Goal: Complete application form: Complete application form

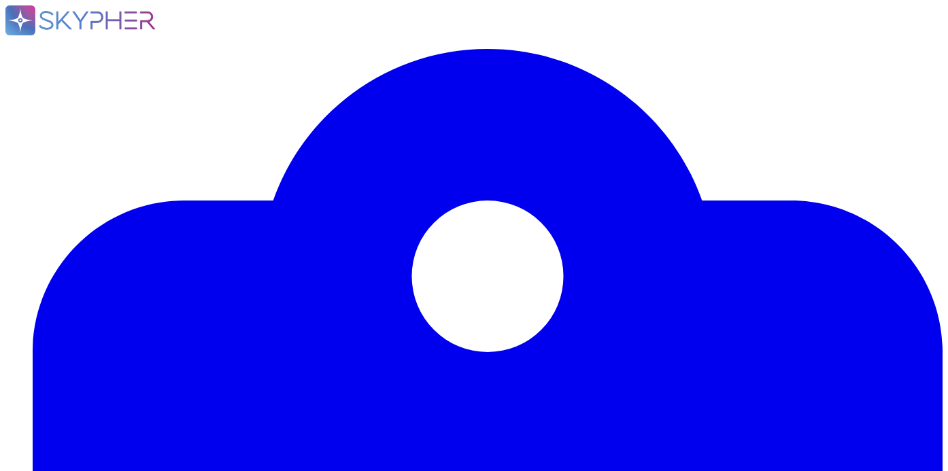
type input "Deel"
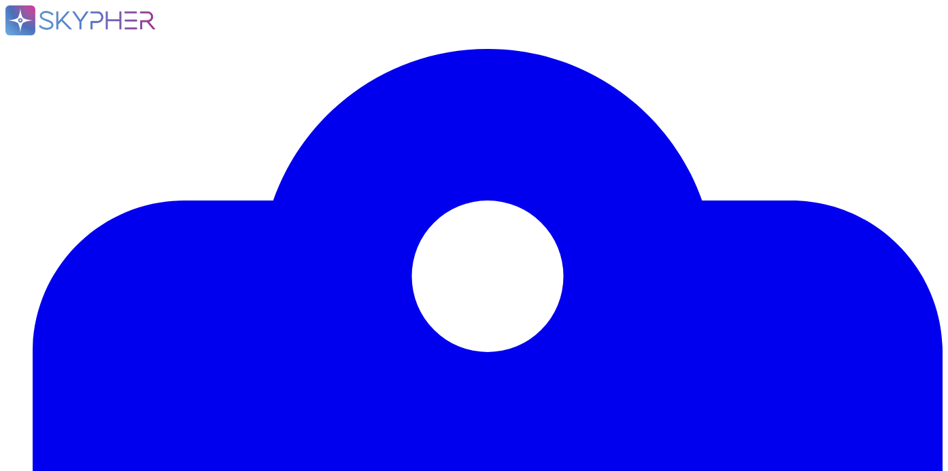
type input "2025-08-28"
type input "Empower Pharmacy"
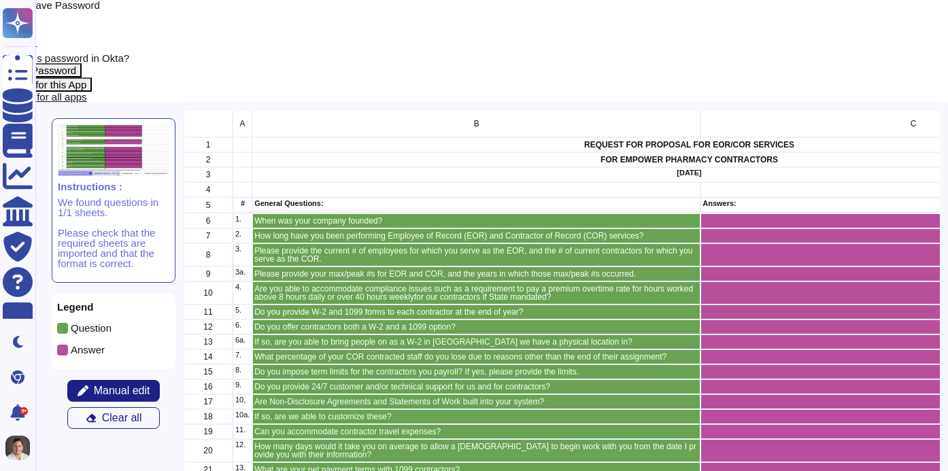
scroll to position [381, 755]
click at [29, 11] on span "Close" at bounding box center [14, 5] width 29 height 12
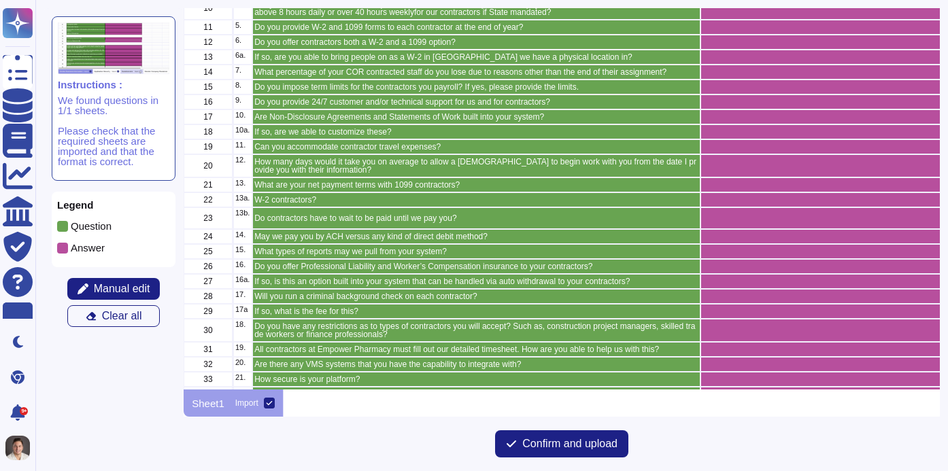
scroll to position [187, 0]
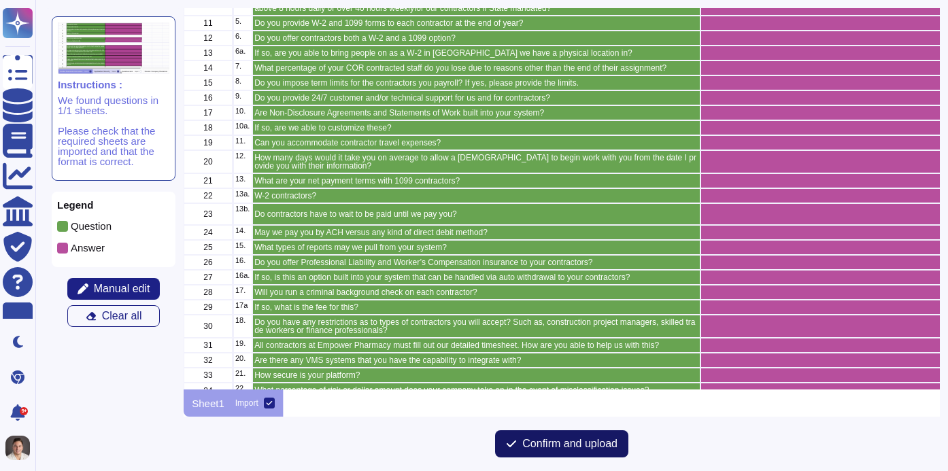
click at [534, 444] on span "Confirm and upload" at bounding box center [569, 443] width 95 height 11
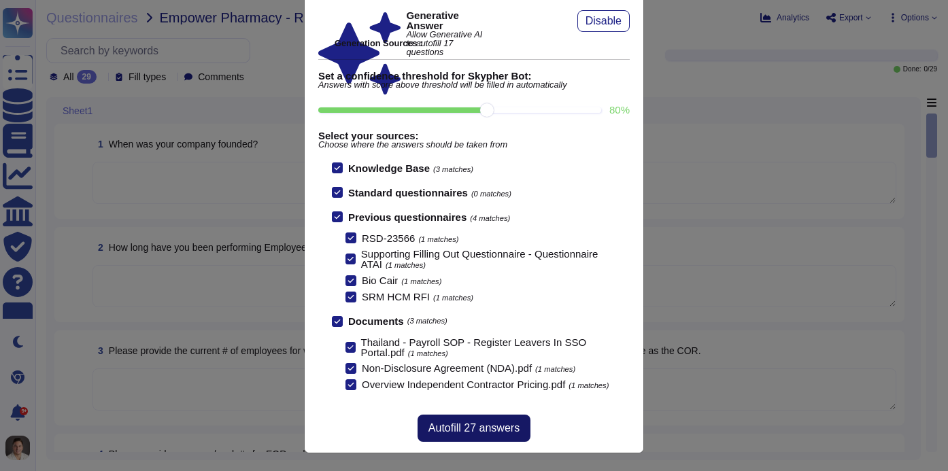
click at [469, 426] on span "Autofill 27 answers" at bounding box center [473, 428] width 91 height 11
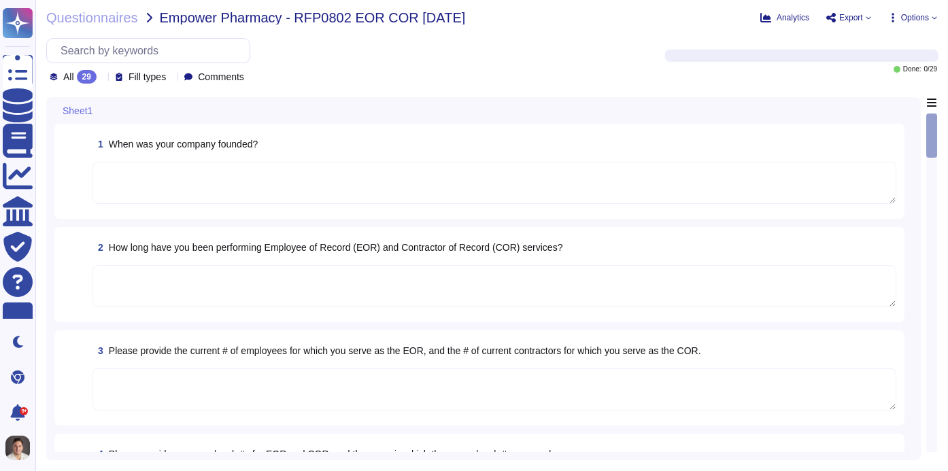
click at [216, 171] on textarea at bounding box center [493, 183] width 803 height 42
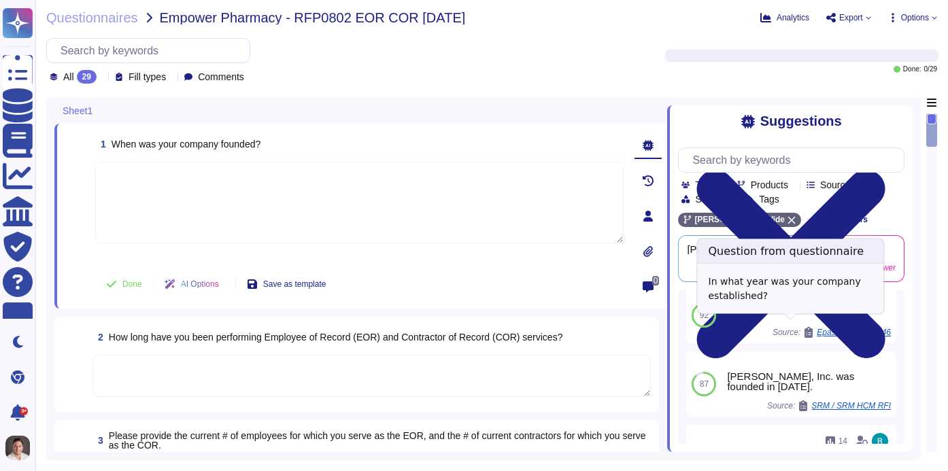
scroll to position [120, 0]
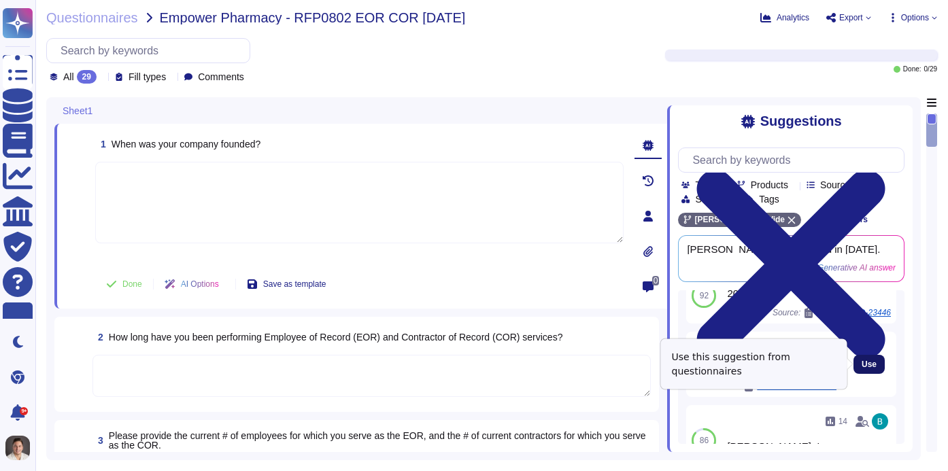
click at [871, 362] on span "Use" at bounding box center [868, 364] width 15 height 8
type textarea "[PERSON_NAME], Inc. was founded in [DATE]."
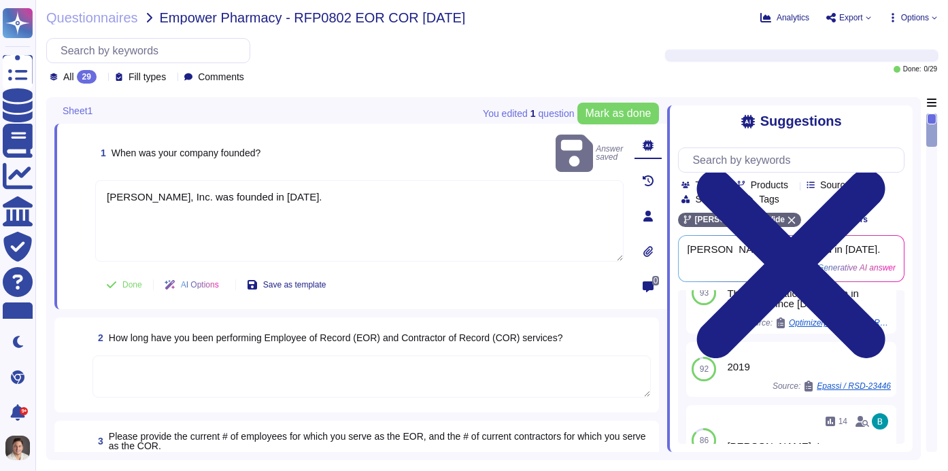
click at [282, 347] on span "2 How long have you been performing Employee of Record (EOR) and Contractor of …" at bounding box center [327, 338] width 470 height 24
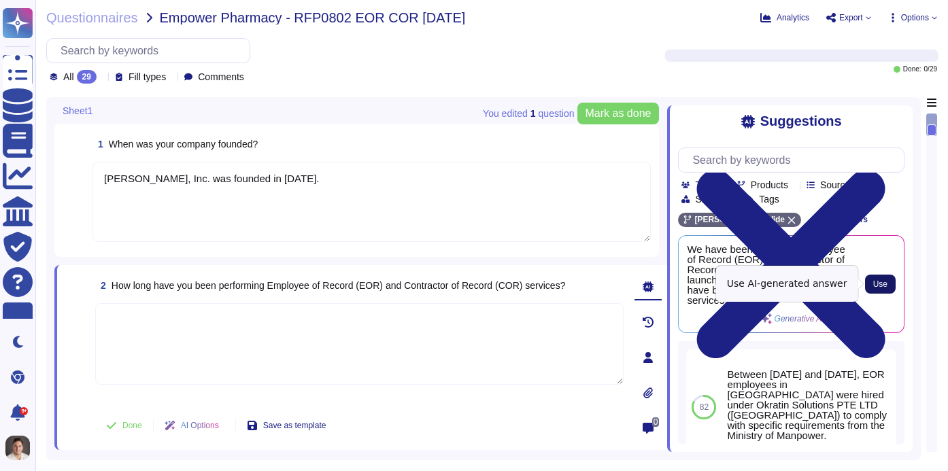
click at [886, 283] on span "Use" at bounding box center [880, 284] width 14 height 8
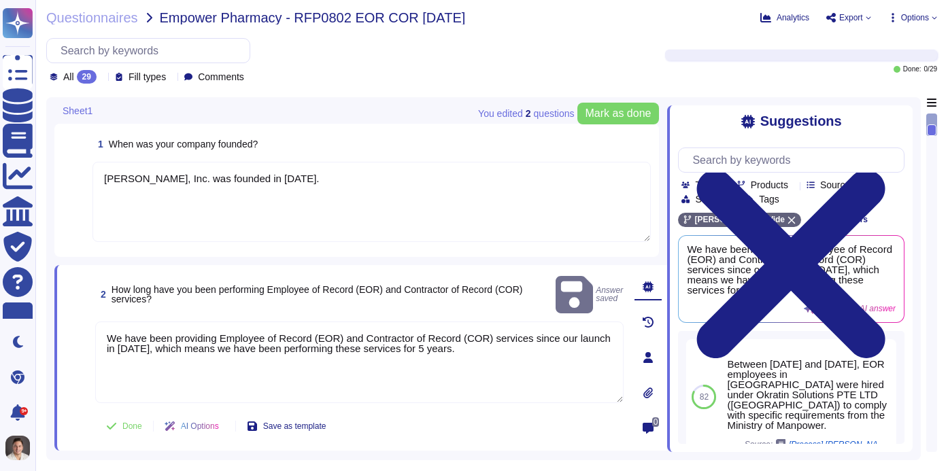
drag, startPoint x: 487, startPoint y: 328, endPoint x: 181, endPoint y: 328, distance: 305.2
click at [181, 328] on textarea "We have been providing Employee of Record (EOR) and Contractor of Record (COR) …" at bounding box center [359, 363] width 528 height 82
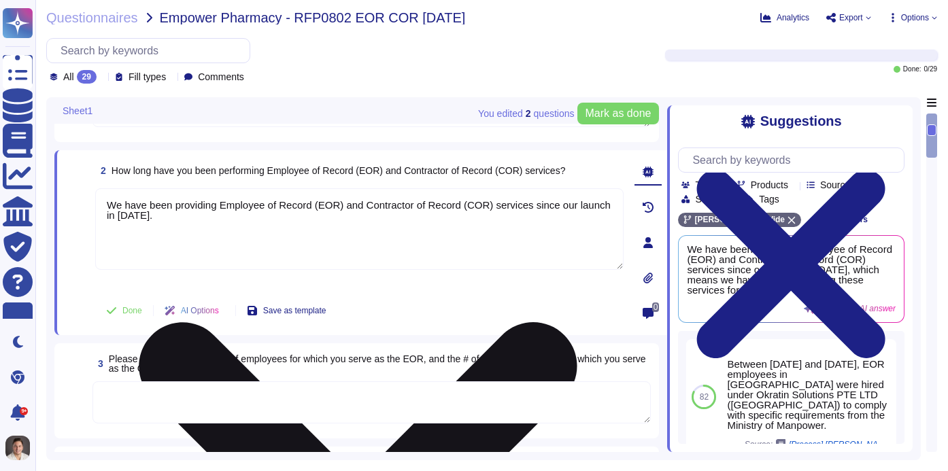
scroll to position [114, 0]
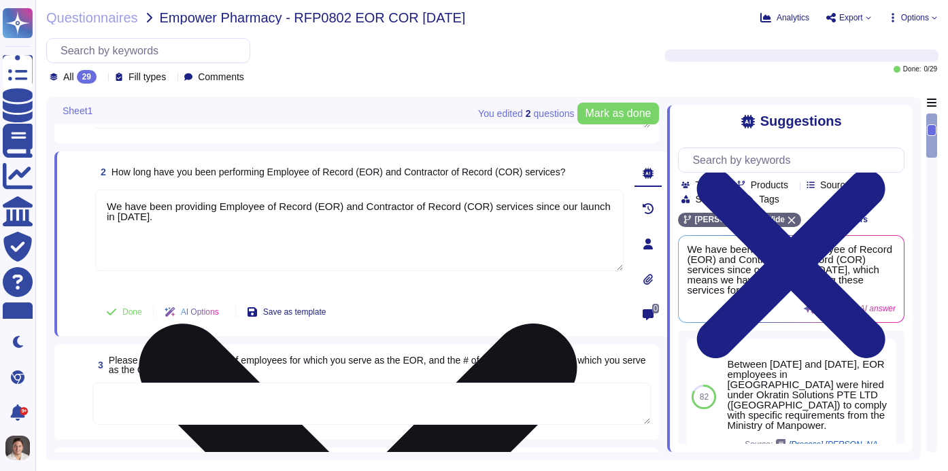
click at [158, 224] on textarea "We have been providing Employee of Record (EOR) and Contractor of Record (COR) …" at bounding box center [359, 231] width 528 height 82
click at [158, 218] on textarea "We have been providing Employee of Record (EOR) and Contractor of Record (COR) …" at bounding box center [359, 231] width 528 height 82
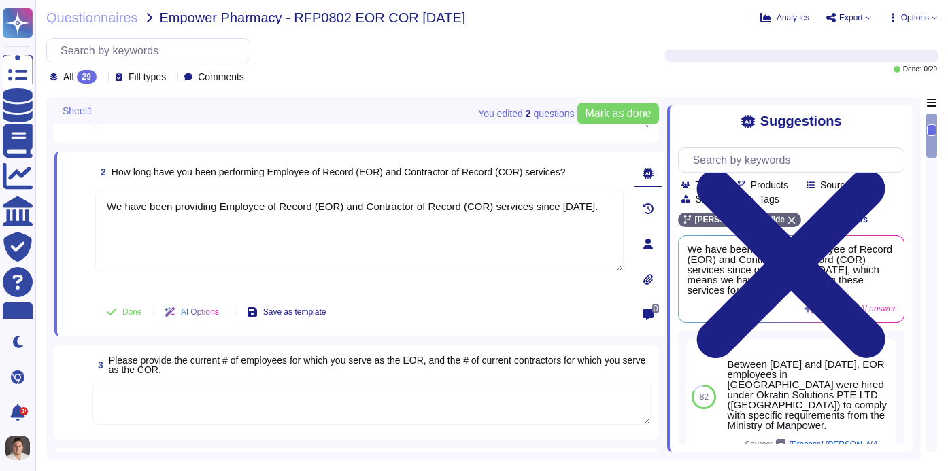
type textarea "We have been providing Employee of Record (EOR) and Contractor of Record (COR) …"
click at [242, 394] on textarea at bounding box center [371, 404] width 558 height 42
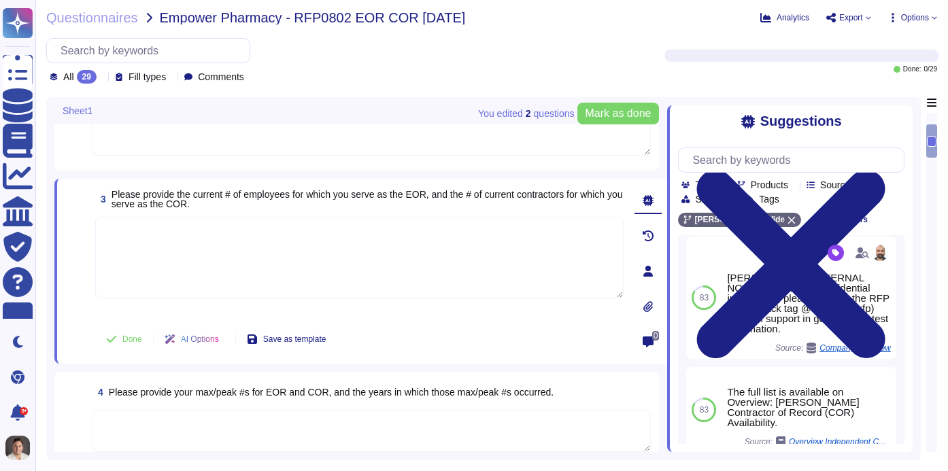
scroll to position [246, 0]
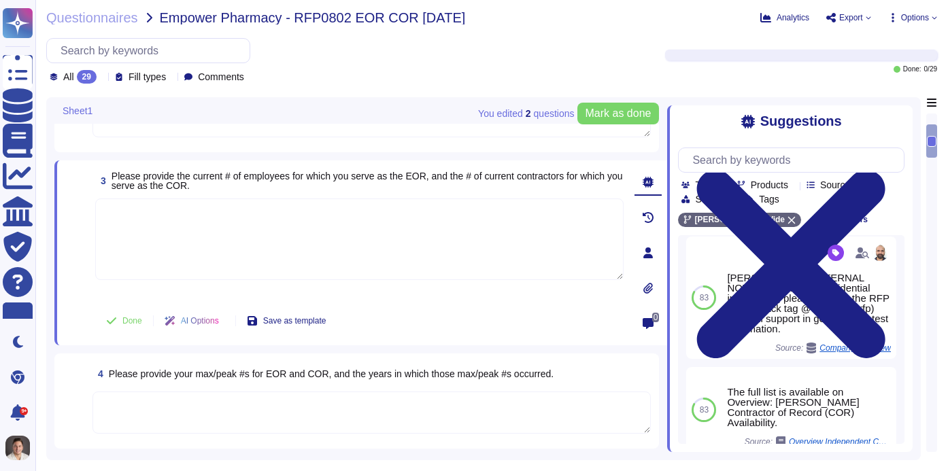
click at [360, 409] on textarea at bounding box center [371, 413] width 558 height 42
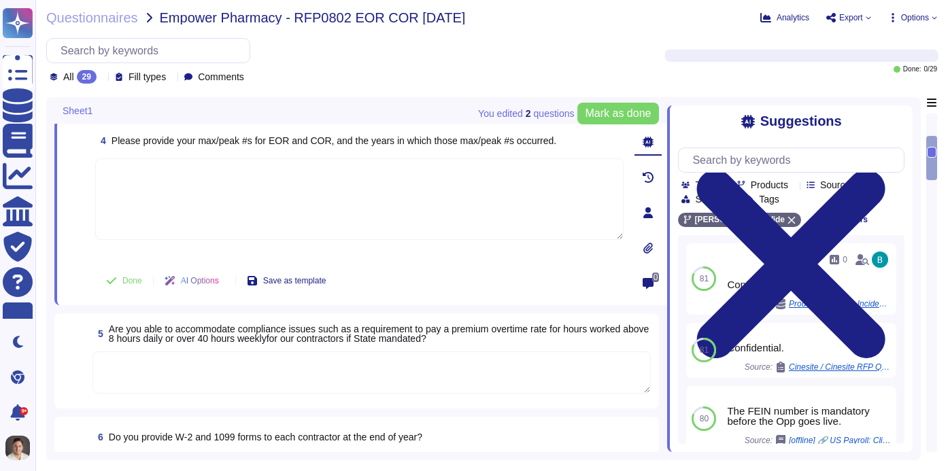
scroll to position [403, 0]
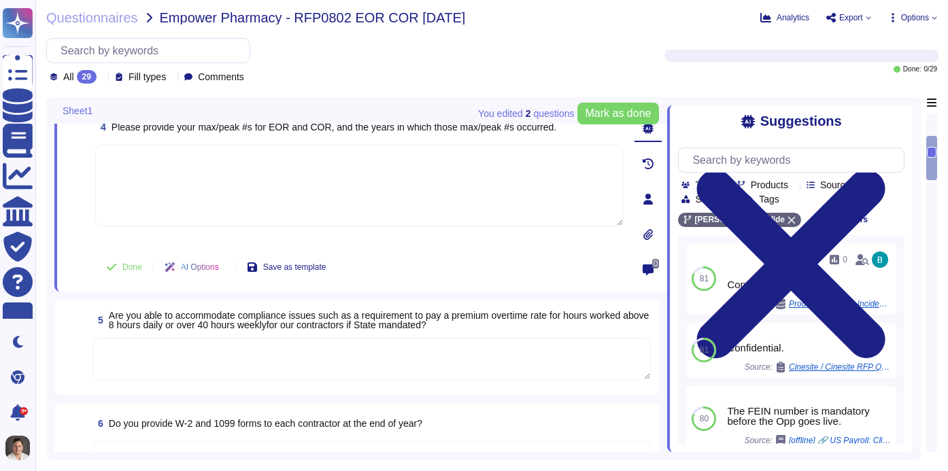
click at [415, 345] on textarea at bounding box center [371, 359] width 558 height 42
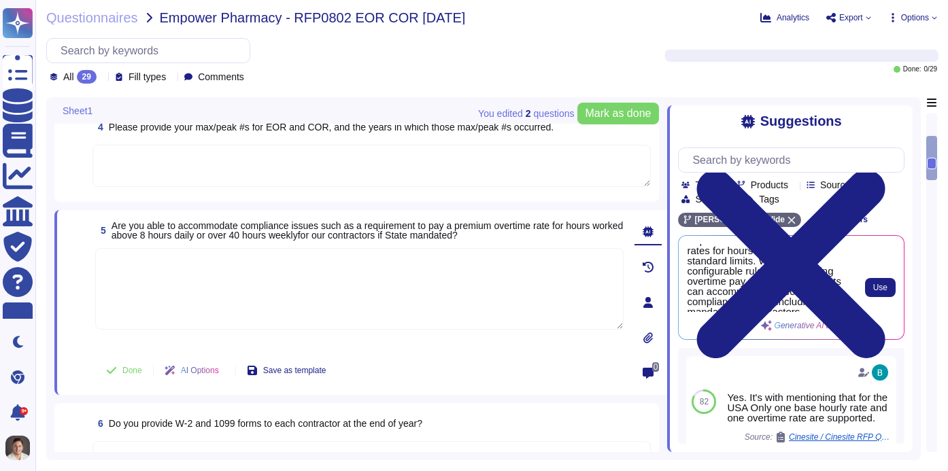
scroll to position [45, 0]
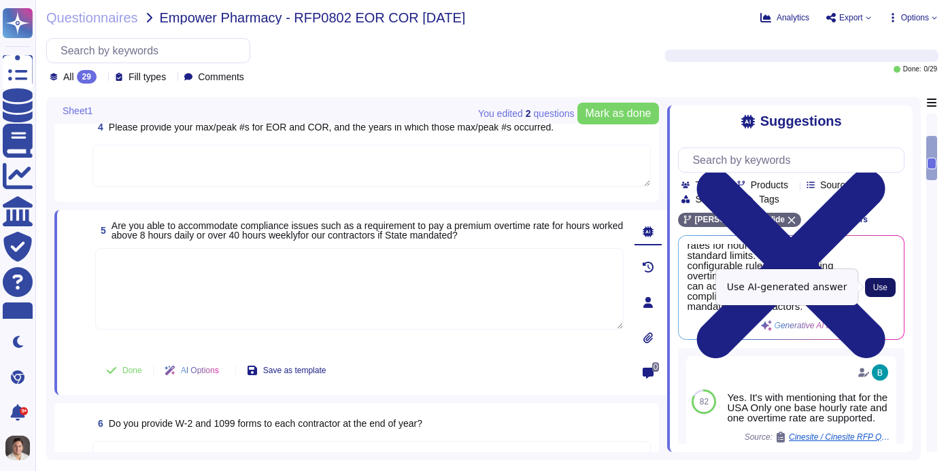
click at [884, 285] on span "Use" at bounding box center [880, 287] width 14 height 8
type textarea "Yes, [PERSON_NAME] platform is designed to support compliance with local labor …"
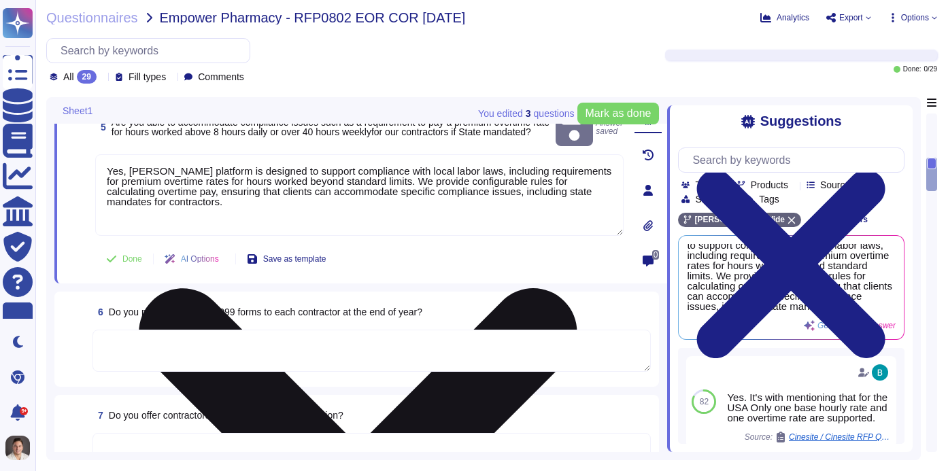
scroll to position [519, 0]
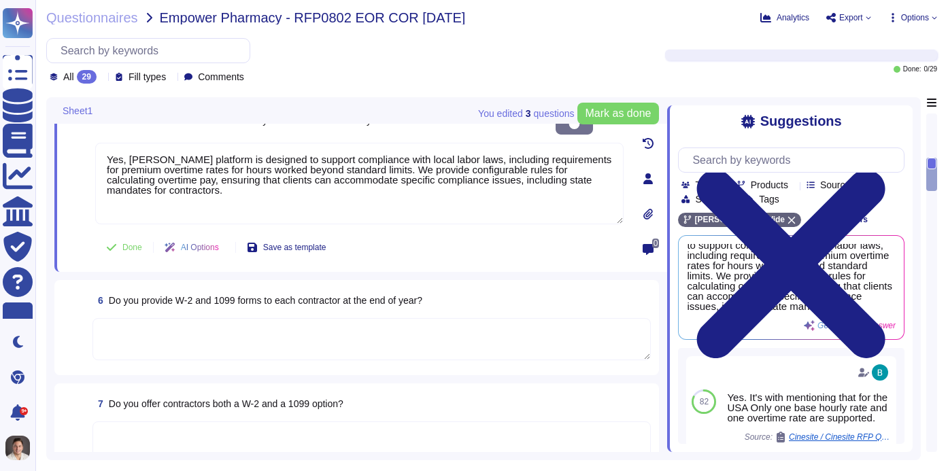
click at [364, 333] on textarea at bounding box center [371, 339] width 558 height 42
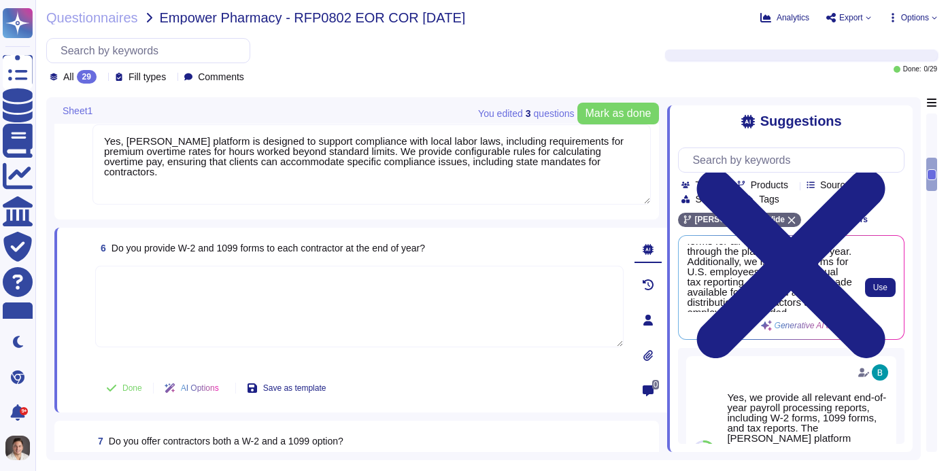
scroll to position [55, 0]
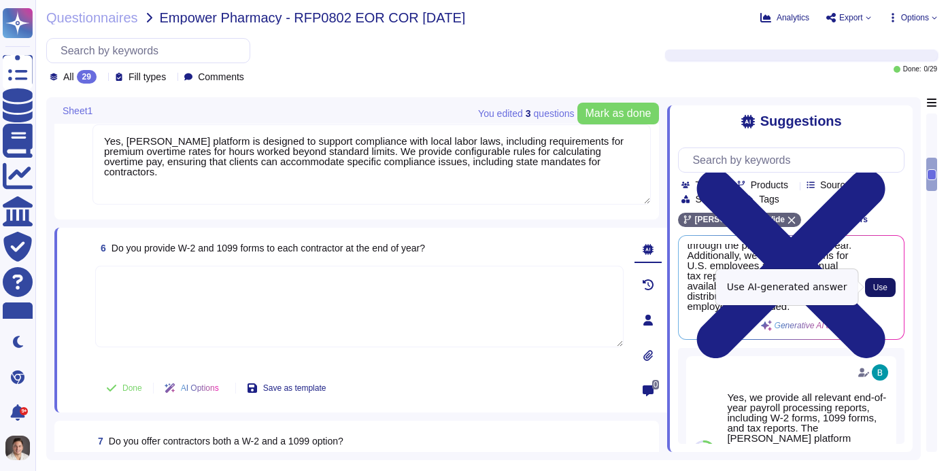
click at [871, 289] on button "Use" at bounding box center [880, 287] width 31 height 19
type textarea "Yes, we provide 1099 forms to each contractor at the end of the year. The [PERS…"
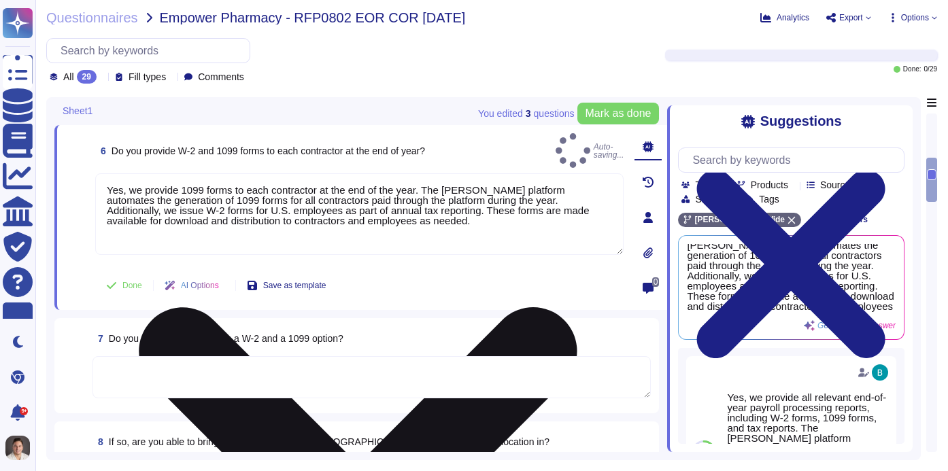
scroll to position [763, 0]
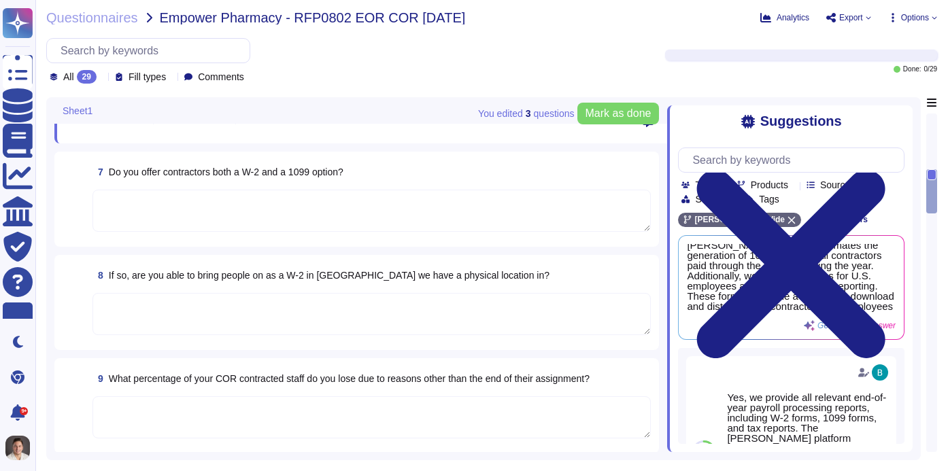
click at [271, 204] on textarea at bounding box center [371, 211] width 558 height 42
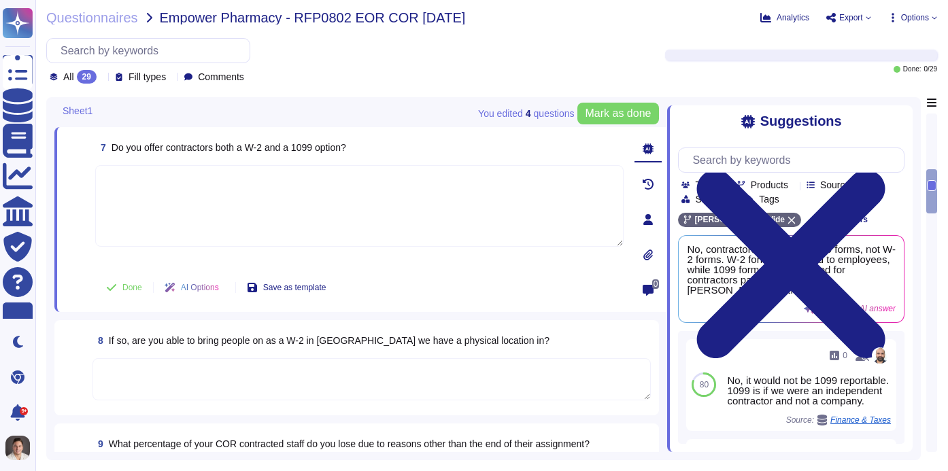
scroll to position [729, 0]
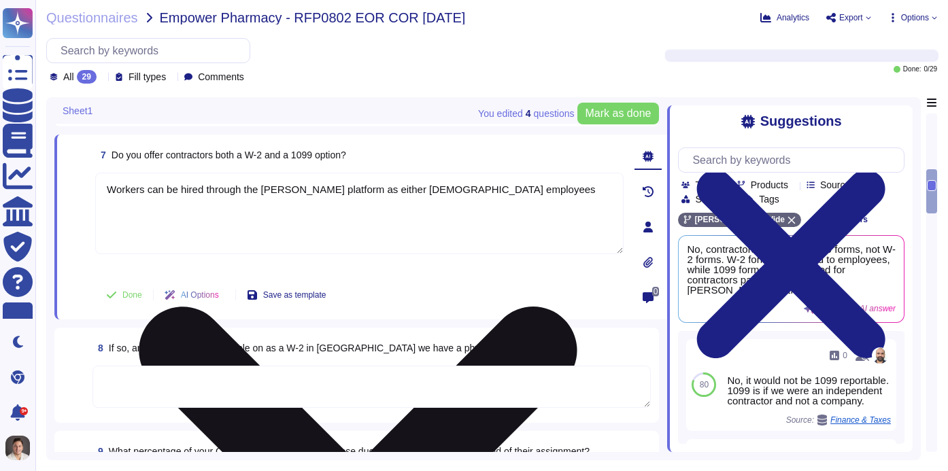
click at [410, 186] on textarea "Workers can be hired through the [PERSON_NAME] platform as either [DEMOGRAPHIC_…" at bounding box center [359, 214] width 528 height 82
click at [515, 192] on textarea "Workers can be hired through the [PERSON_NAME] platform as either [DEMOGRAPHIC_…" at bounding box center [359, 214] width 528 height 82
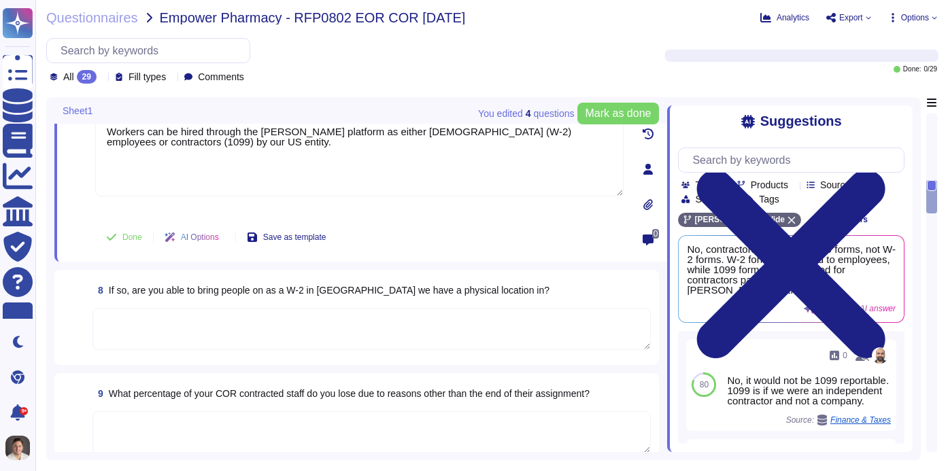
scroll to position [793, 0]
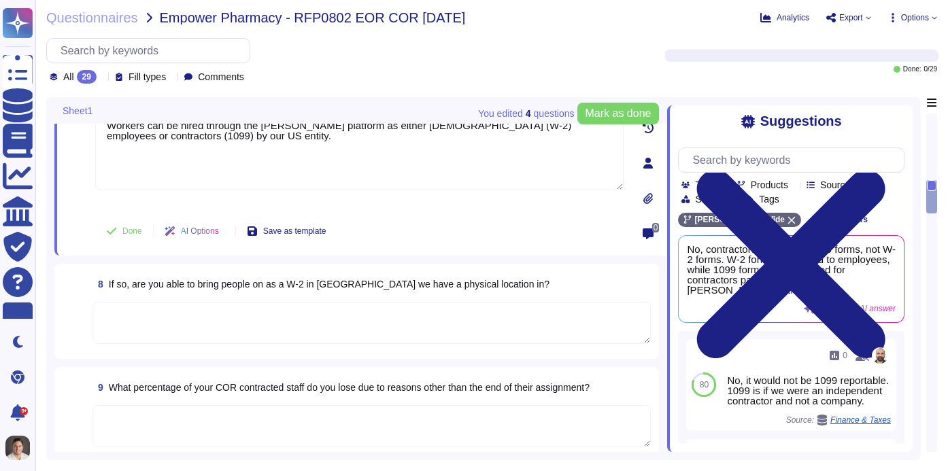
type textarea "Workers can be hired through the [PERSON_NAME] platform as either [DEMOGRAPHIC_…"
click at [430, 319] on textarea at bounding box center [371, 323] width 558 height 42
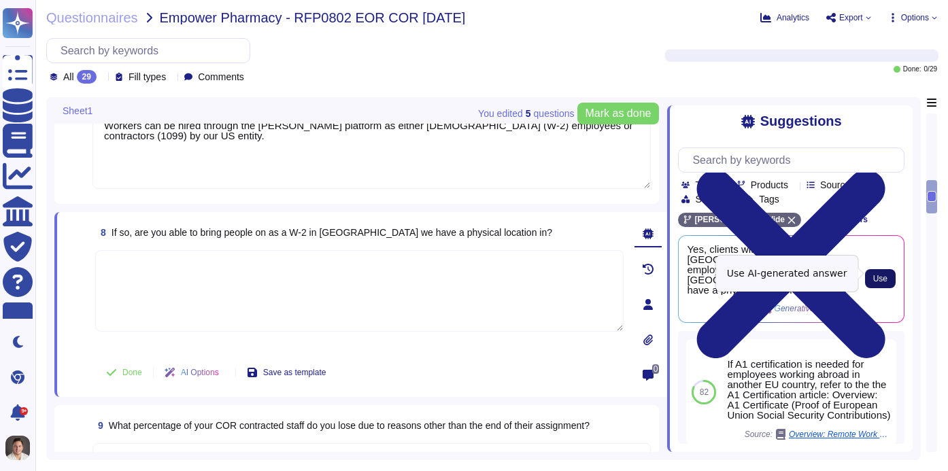
click at [881, 276] on span "Use" at bounding box center [880, 279] width 14 height 8
type textarea "Yes, clients with entities in the [GEOGRAPHIC_DATA] can hire employees as W-2 i…"
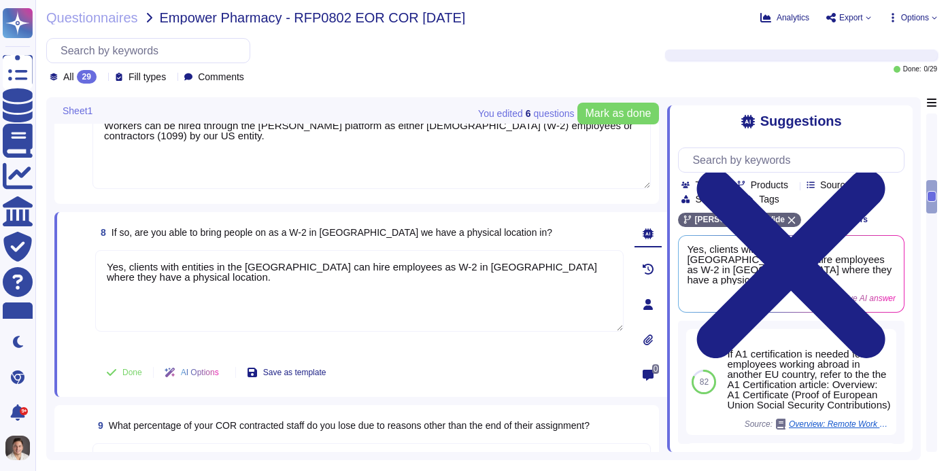
click at [493, 61] on div "All 29 Fill types Comments" at bounding box center [337, 61] width 583 height 46
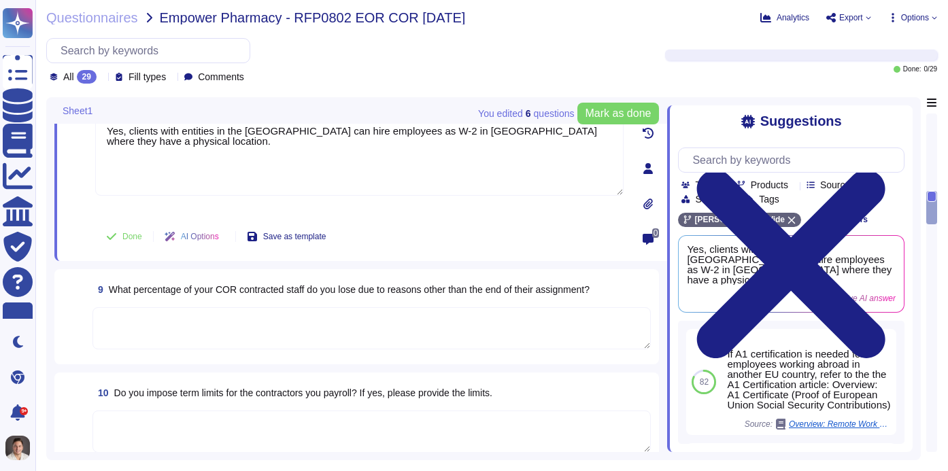
scroll to position [924, 0]
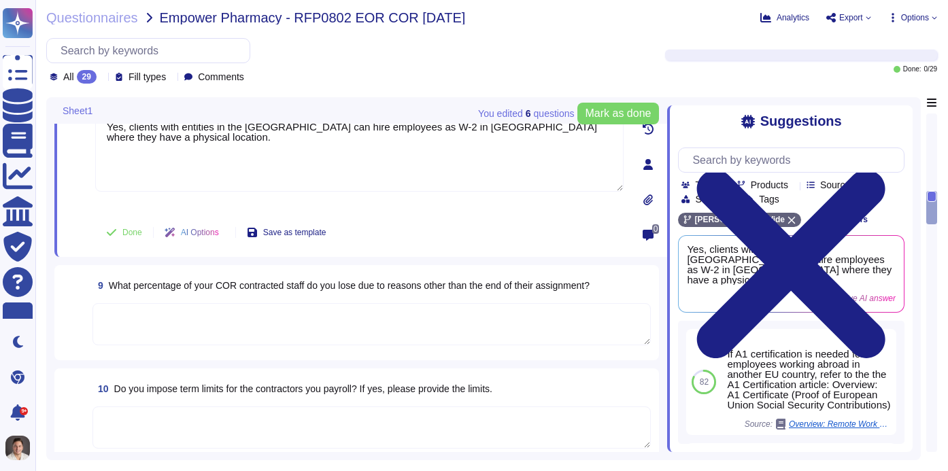
click at [356, 322] on textarea at bounding box center [371, 324] width 558 height 42
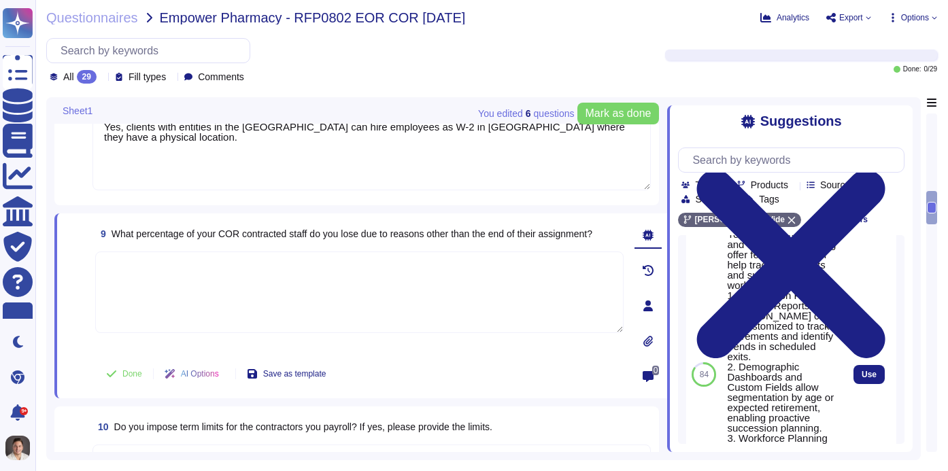
scroll to position [0, 0]
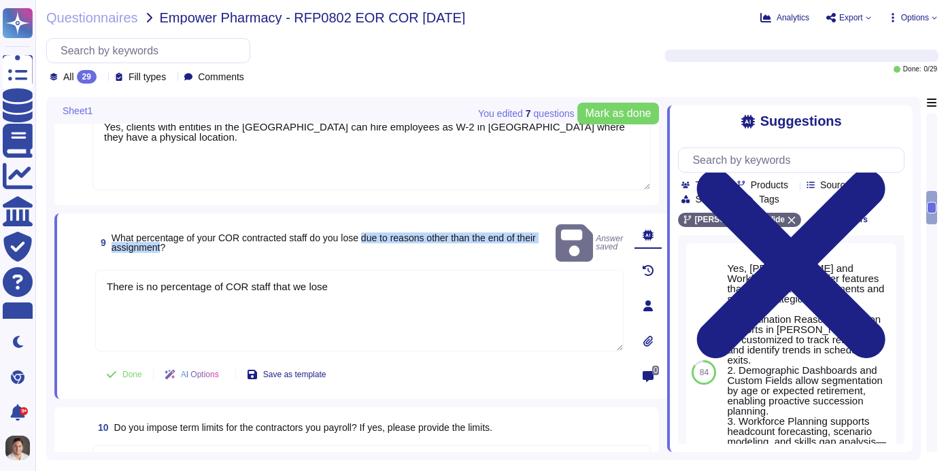
drag, startPoint x: 377, startPoint y: 233, endPoint x: 189, endPoint y: 239, distance: 187.7
click at [189, 239] on span "What percentage of your COR contracted staff do you lose due to reasons other t…" at bounding box center [323, 242] width 424 height 20
copy span "due to reasons other than the end of their assignment"
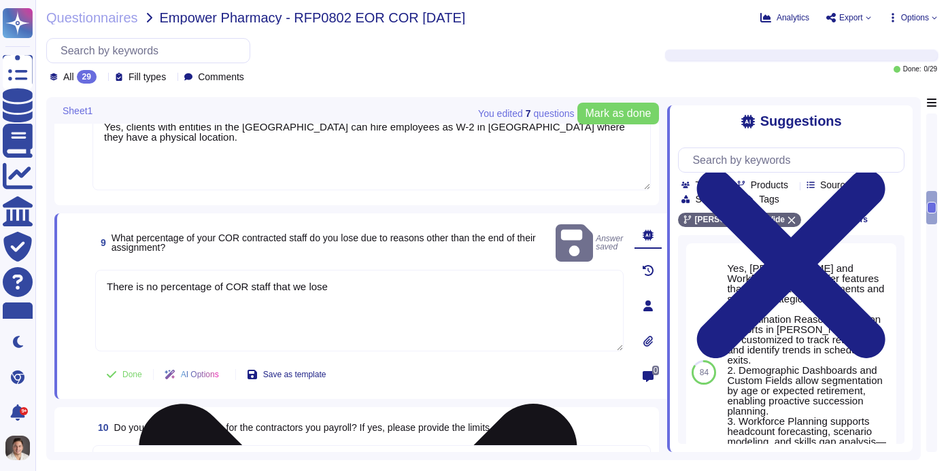
click at [368, 271] on textarea "There is no percentage of COR staff that we lose" at bounding box center [359, 311] width 528 height 82
paste textarea "due to reasons other than the end of their assignment"
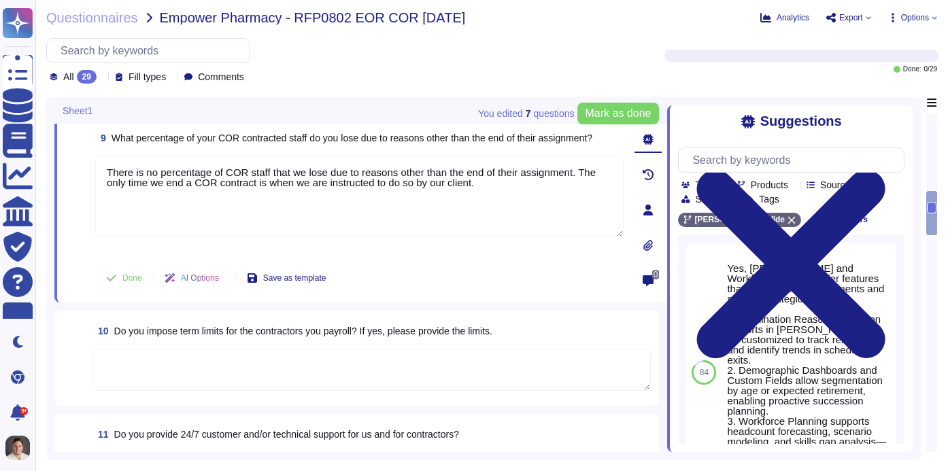
scroll to position [1079, 0]
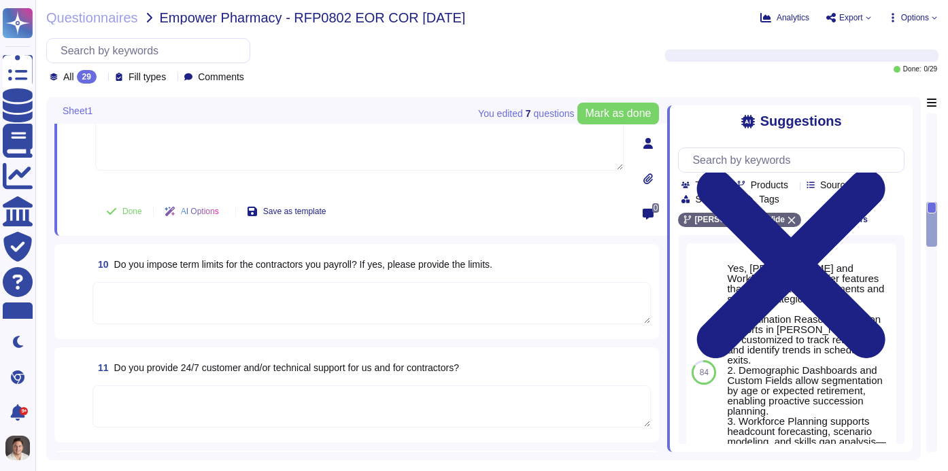
type textarea "There is no percentage of COR staff that we lose due to reasons other than the …"
click at [309, 295] on textarea at bounding box center [371, 303] width 558 height 42
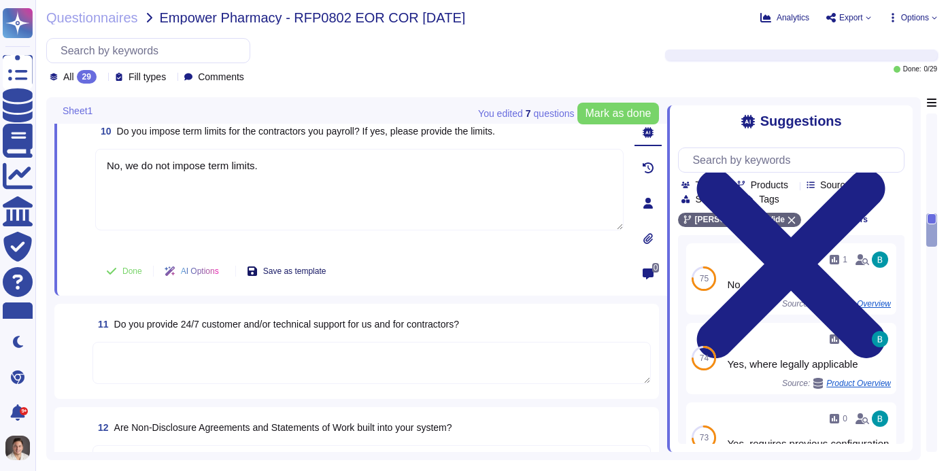
scroll to position [1190, 0]
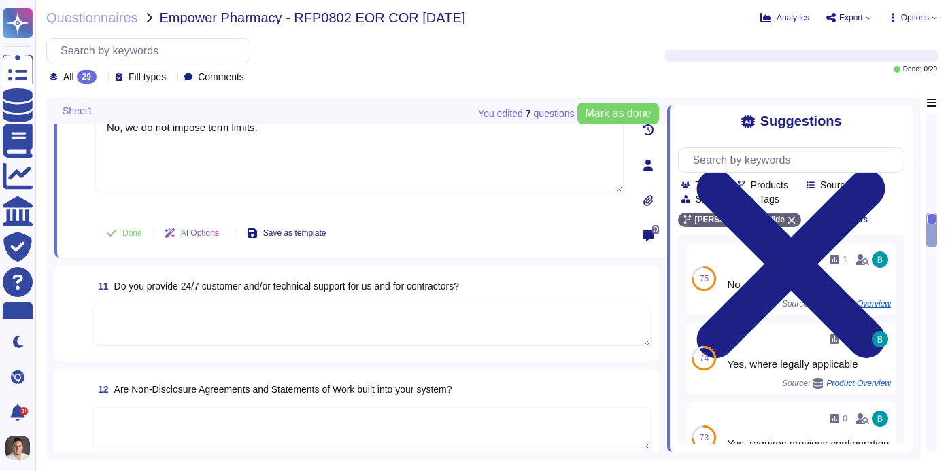
type textarea "No, we do not impose term limits."
click at [241, 324] on textarea at bounding box center [371, 325] width 558 height 42
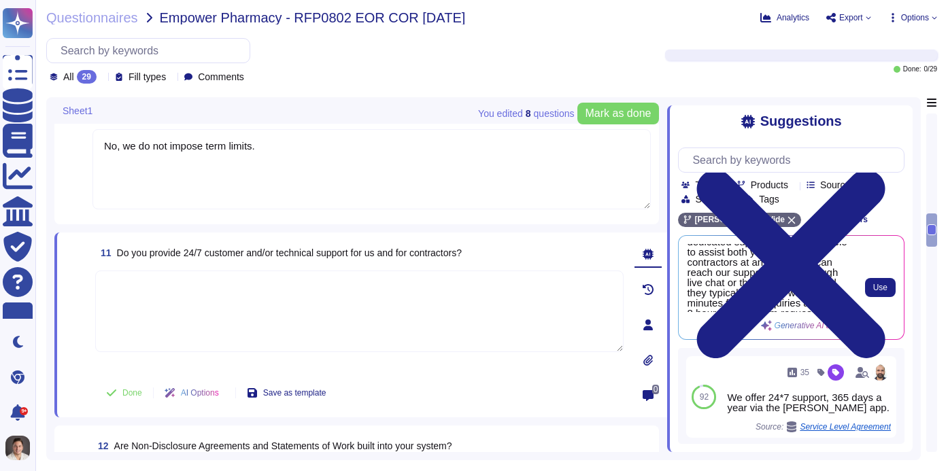
scroll to position [45, 0]
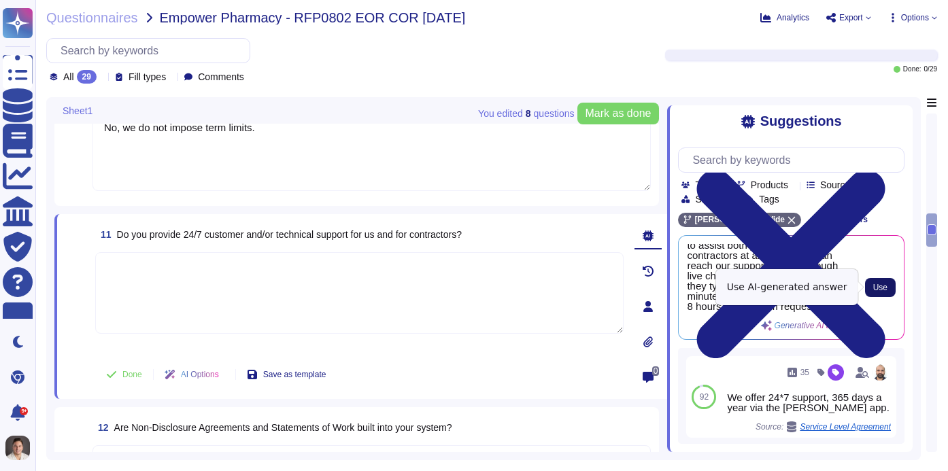
click at [875, 290] on span "Use" at bounding box center [880, 287] width 14 height 8
type textarea "Yes, we provide 24/7 customer support via the [PERSON_NAME] app, available 365 …"
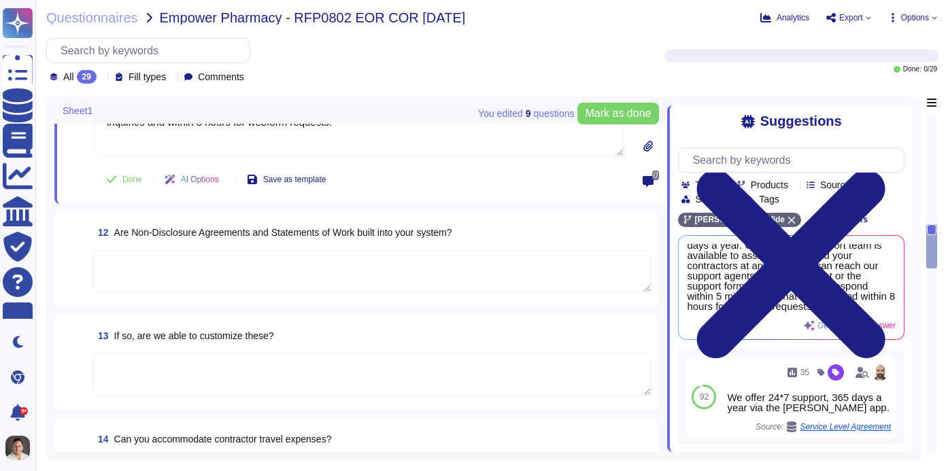
scroll to position [1379, 0]
click at [301, 258] on textarea at bounding box center [371, 270] width 558 height 42
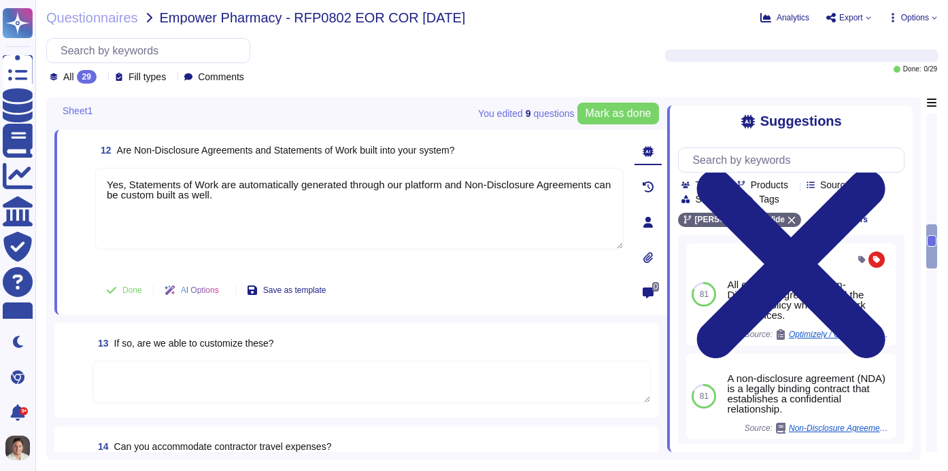
scroll to position [1414, 0]
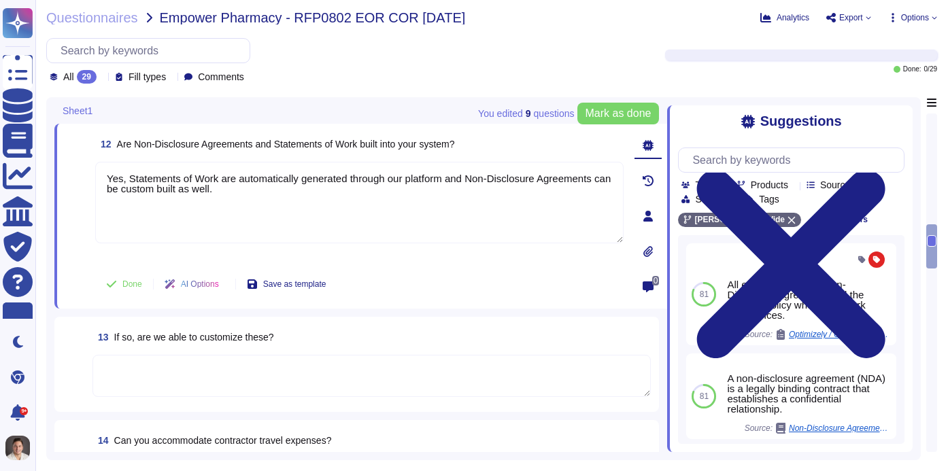
type textarea "Yes, Statements of Work are automatically generated through our platform and No…"
click at [175, 372] on textarea at bounding box center [371, 376] width 558 height 42
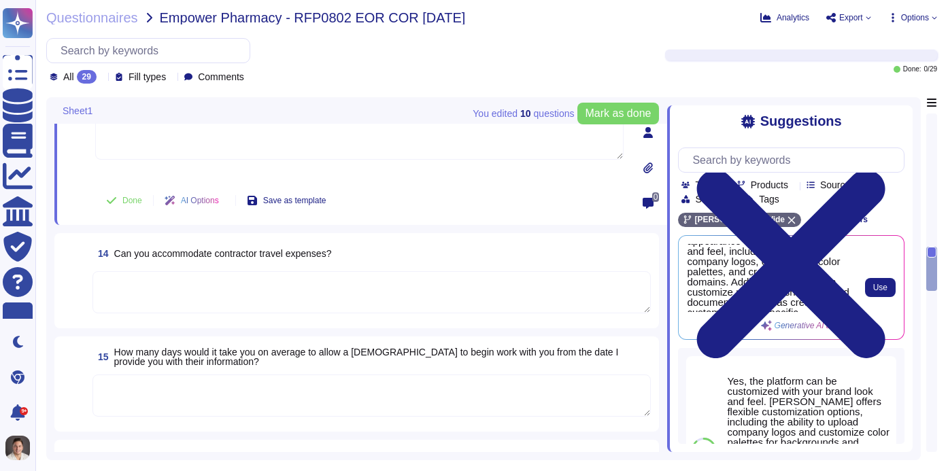
scroll to position [50, 0]
type textarea "Yes"
click at [344, 286] on textarea at bounding box center [371, 292] width 558 height 42
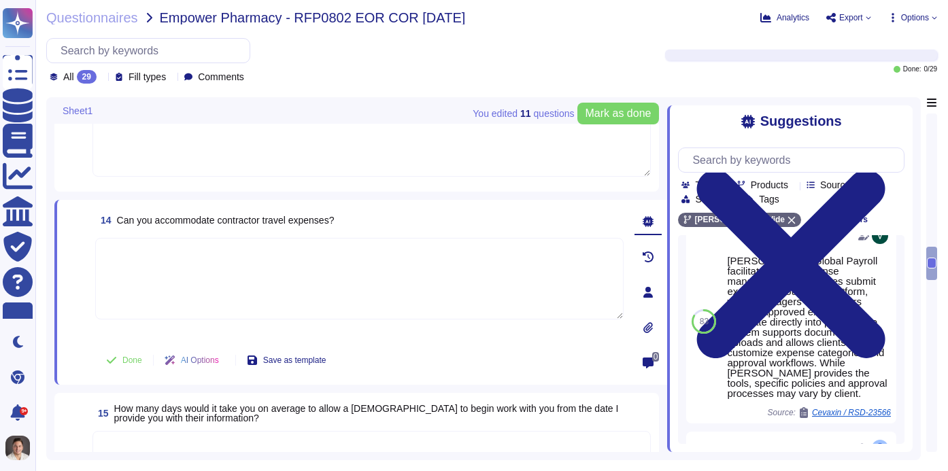
scroll to position [0, 0]
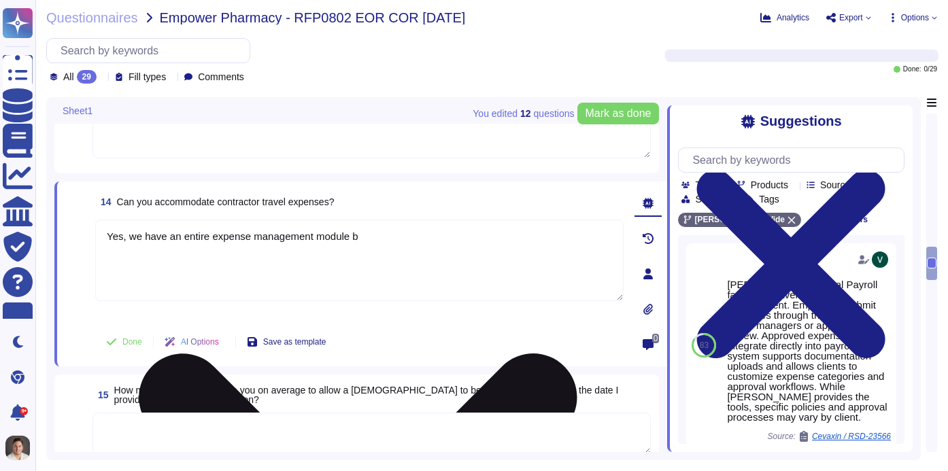
click at [370, 236] on textarea "Yes, we have an entire expense management module b" at bounding box center [359, 261] width 528 height 82
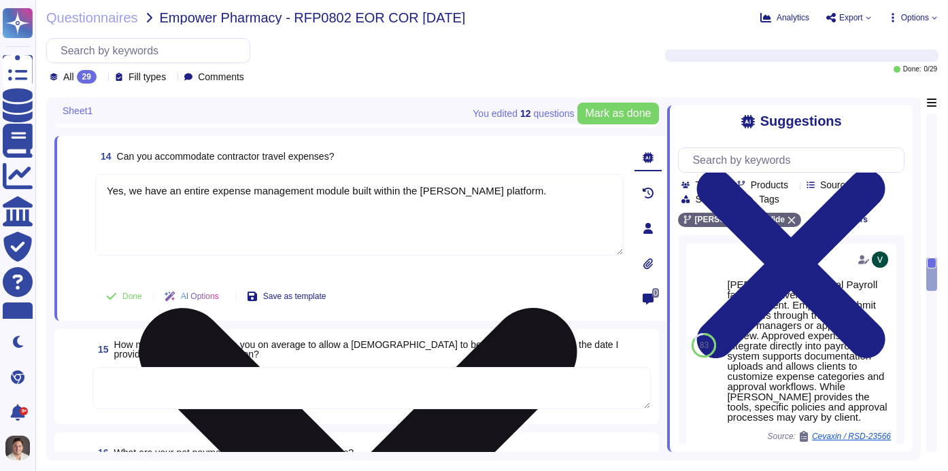
scroll to position [1704, 0]
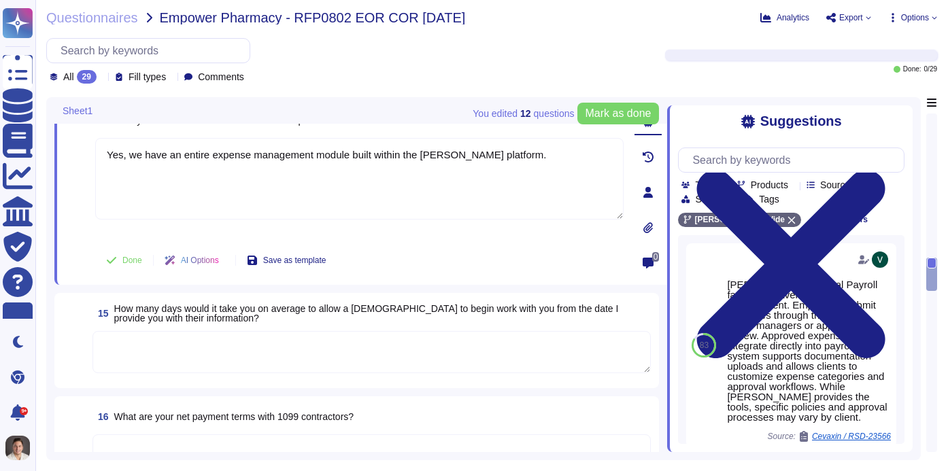
type textarea "Yes, we have an entire expense management module built within the [PERSON_NAME]…"
click at [208, 345] on textarea at bounding box center [371, 352] width 558 height 42
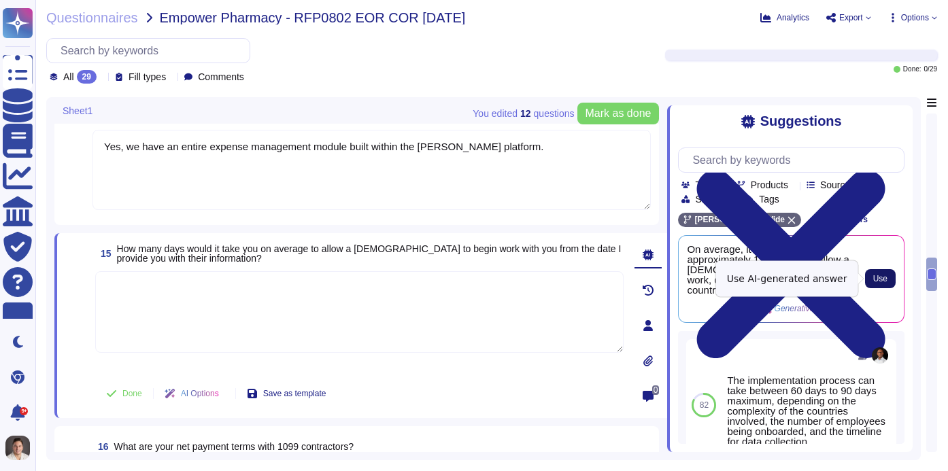
click at [869, 279] on button "Use" at bounding box center [880, 278] width 31 height 19
type textarea "On average, it would take approximately 1 to 5 days to allow a [DEMOGRAPHIC_DAT…"
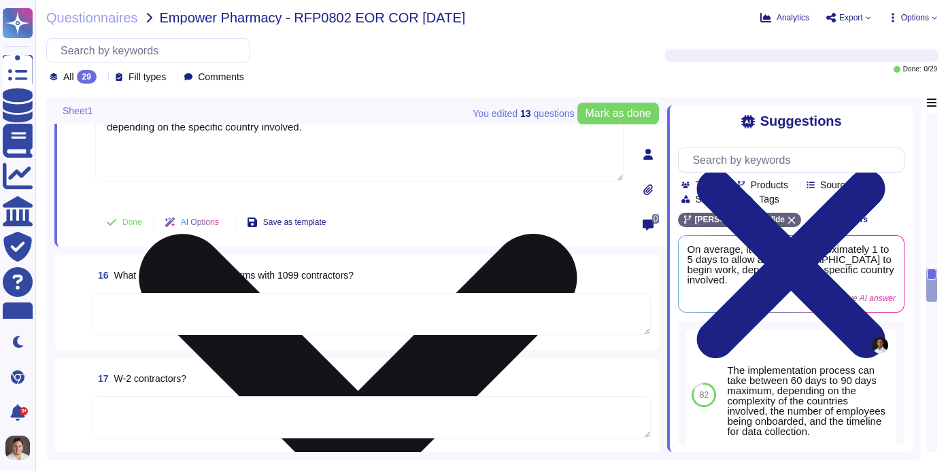
scroll to position [1883, 0]
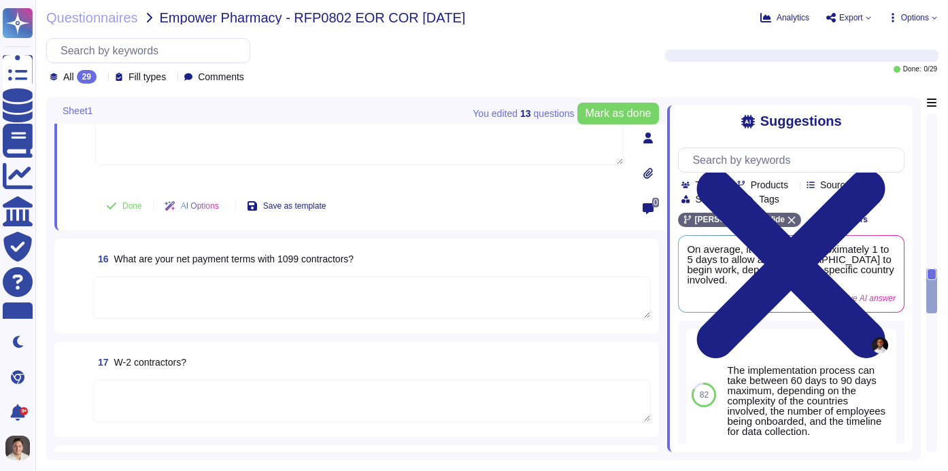
click at [240, 292] on textarea at bounding box center [371, 298] width 558 height 42
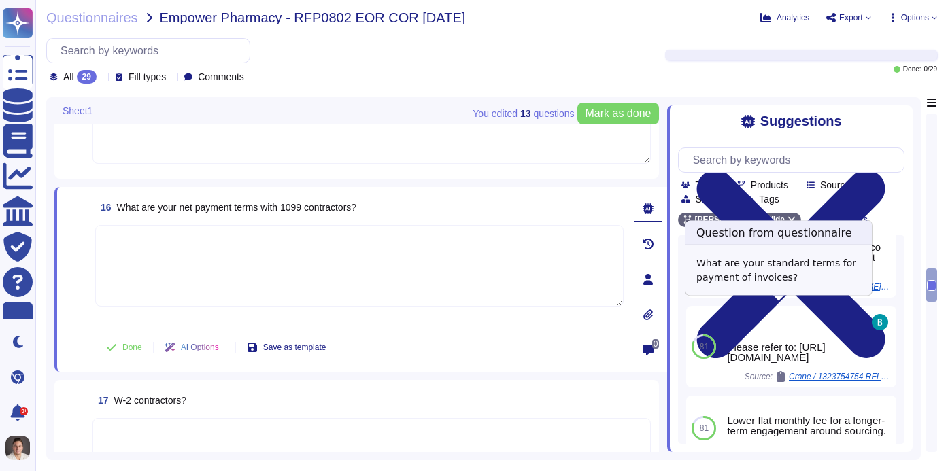
scroll to position [147, 0]
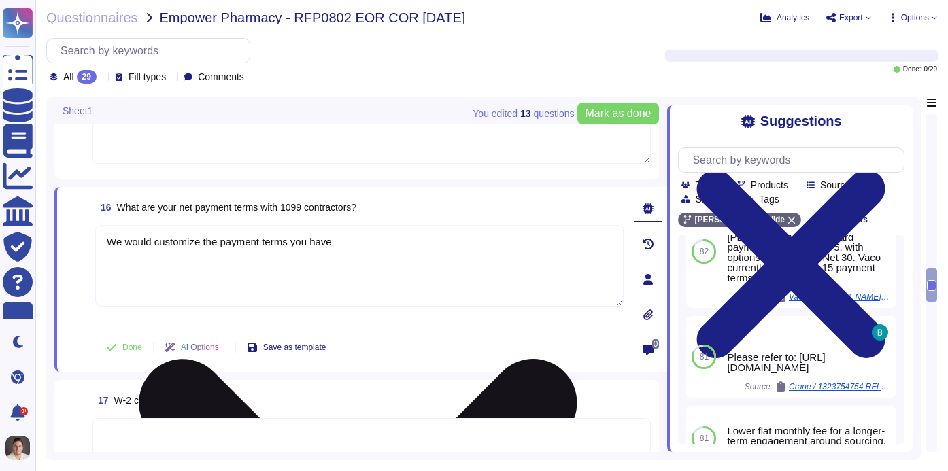
click at [119, 239] on textarea "We would customize the payment terms you have" at bounding box center [359, 266] width 528 height 82
click at [114, 239] on textarea "We would customize the payment terms you have" at bounding box center [359, 266] width 528 height 82
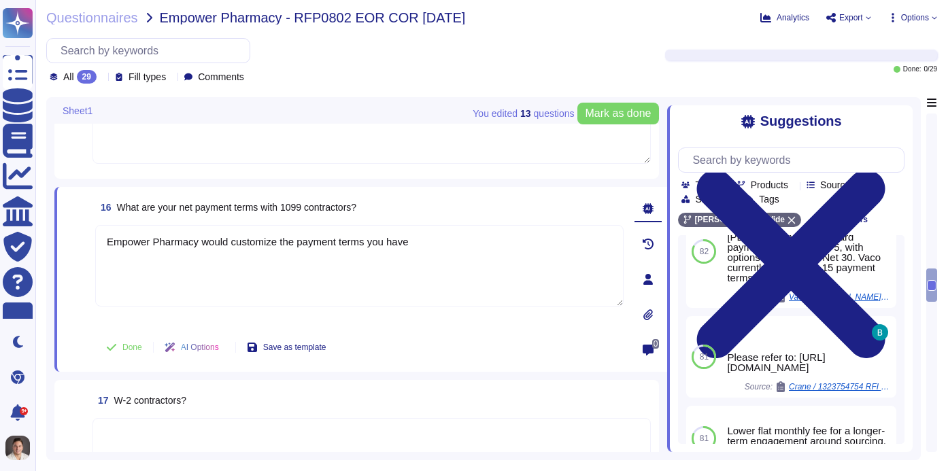
drag, startPoint x: 199, startPoint y: 241, endPoint x: 77, endPoint y: 241, distance: 122.3
click at [77, 241] on div "16 What are your net payment terms with 1099 contractors? Empower Pharmacy woul…" at bounding box center [344, 279] width 558 height 169
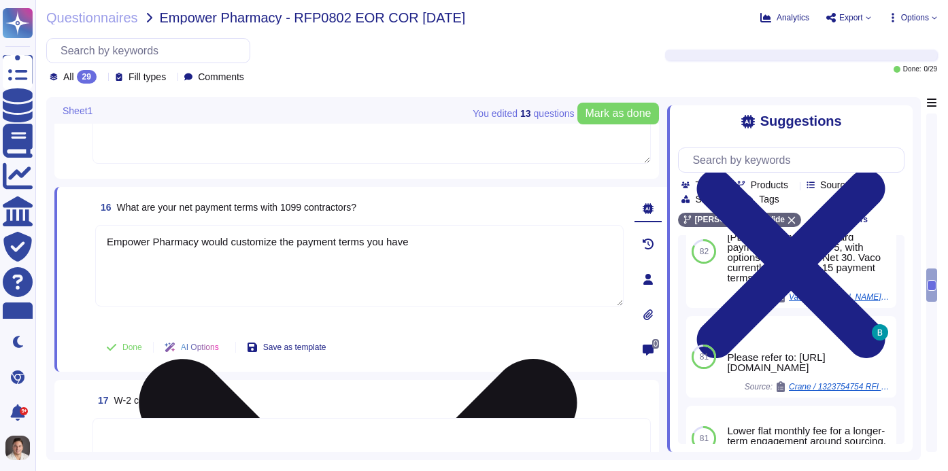
click at [228, 242] on textarea "Empower Pharmacy would customize the payment terms you have" at bounding box center [359, 266] width 528 height 82
click at [451, 242] on textarea "Empower Pharmacy would be able to customize the payment terms you have" at bounding box center [359, 266] width 528 height 82
type textarea "Empower Pharmacy would be able to customize the payment terms they wish to have…"
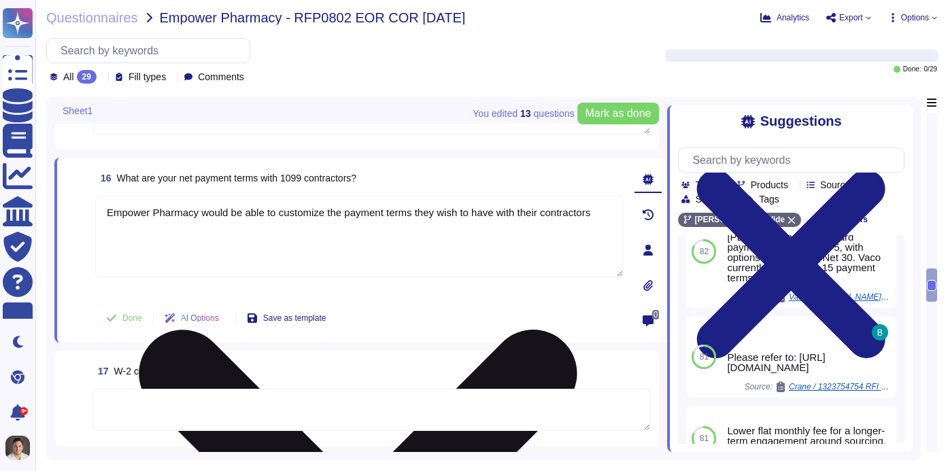
scroll to position [1849, 0]
type textarea "Yes"
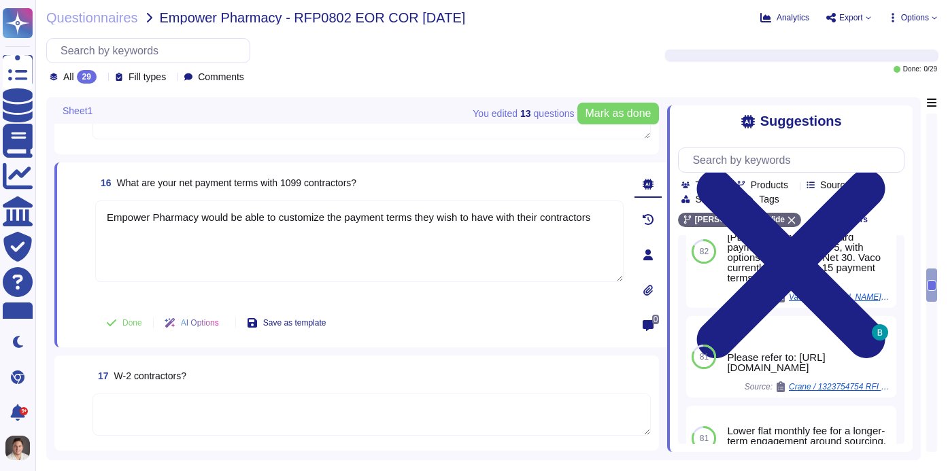
scroll to position [1882, 0]
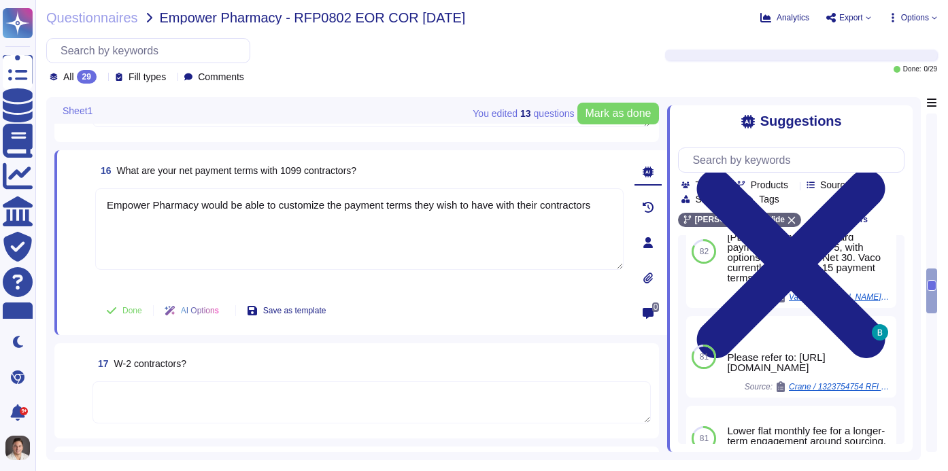
type textarea "Empower Pharmacy would be able to customize the payment terms they wish to have…"
click at [147, 396] on textarea at bounding box center [371, 402] width 558 height 42
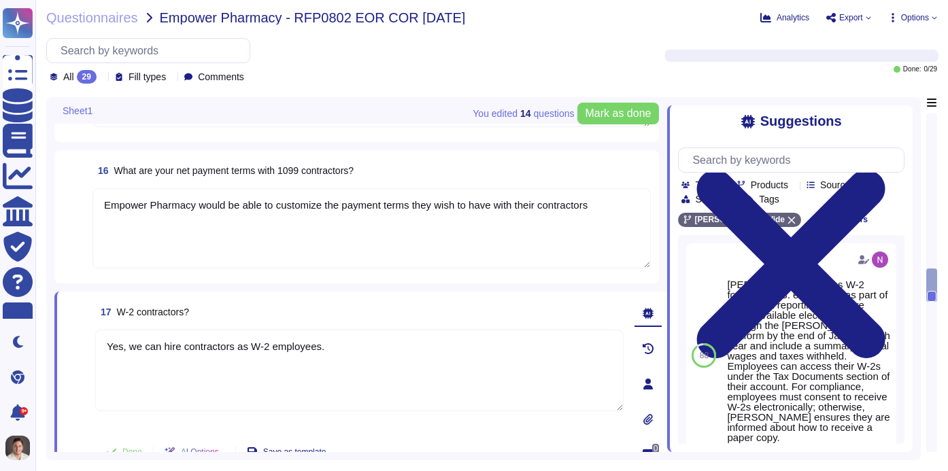
click at [196, 343] on textarea "Yes, we can hire contractors as W-2 employees." at bounding box center [359, 371] width 528 height 82
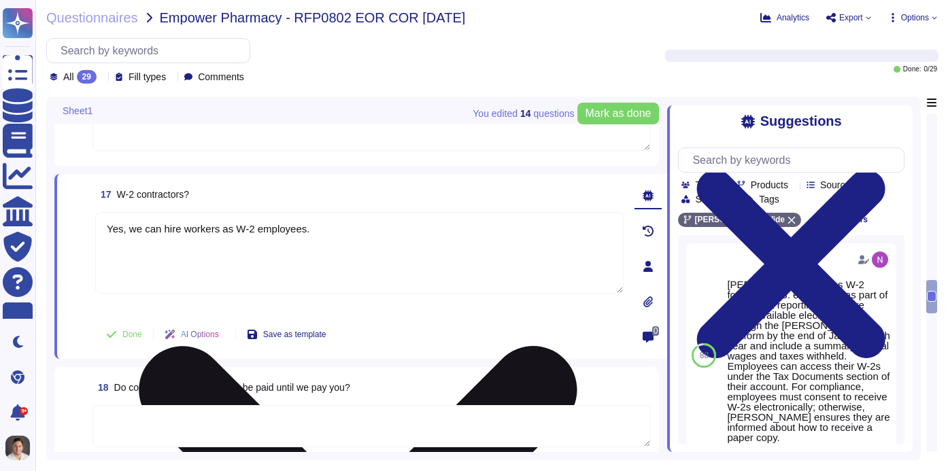
scroll to position [2044, 0]
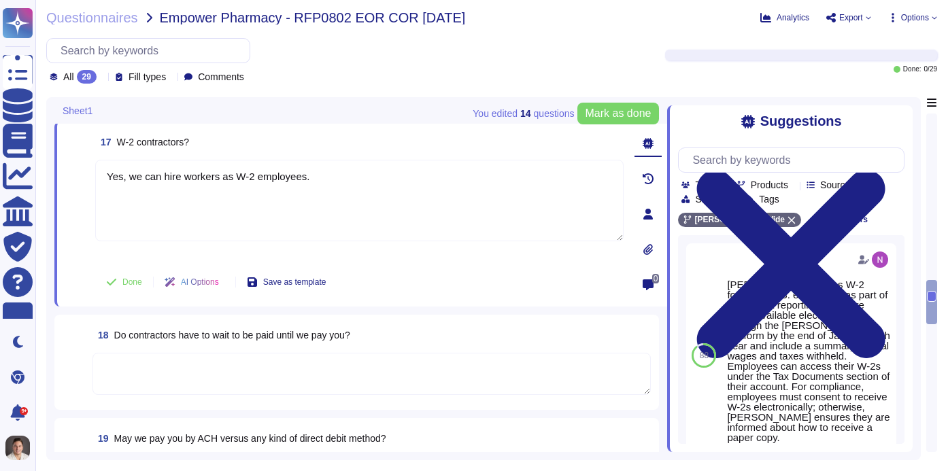
type textarea "Yes, we can hire workers as W-2 employees."
click at [260, 373] on textarea at bounding box center [371, 374] width 558 height 42
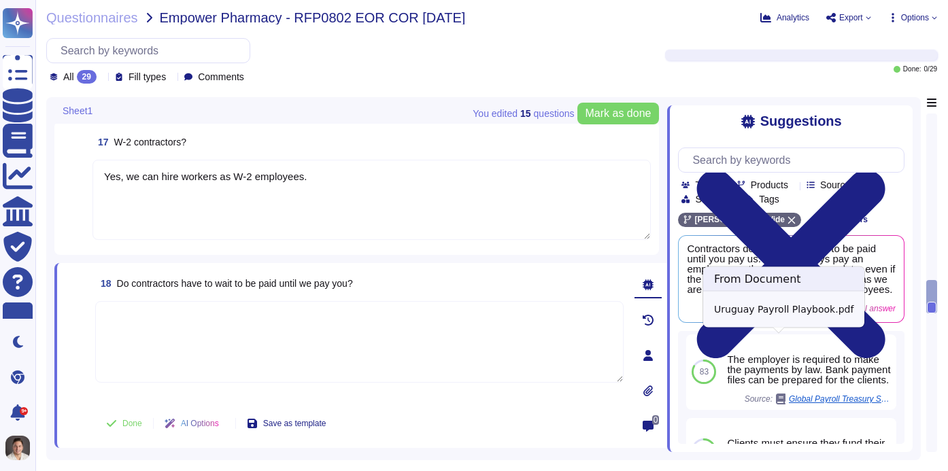
scroll to position [80, 0]
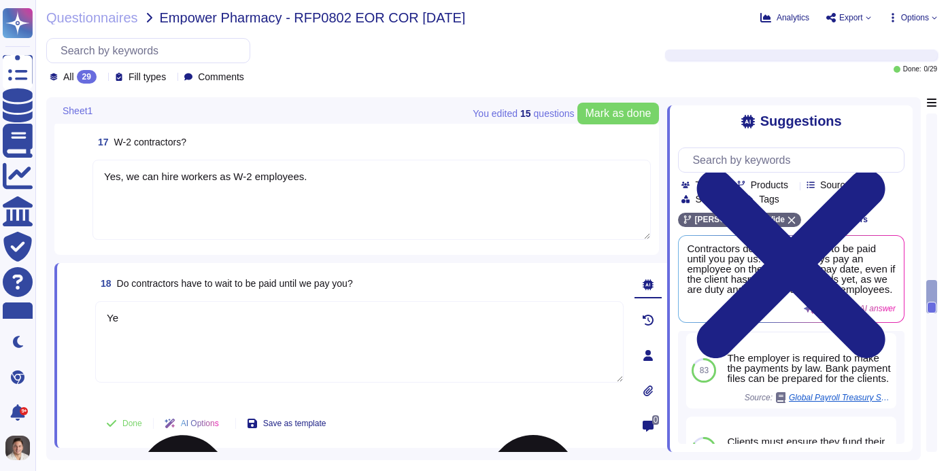
type textarea "Y"
type textarea "For 1099 contractors, Dee"
click at [335, 179] on textarea "Yes, we can hire workers as W-2 employees." at bounding box center [371, 200] width 558 height 80
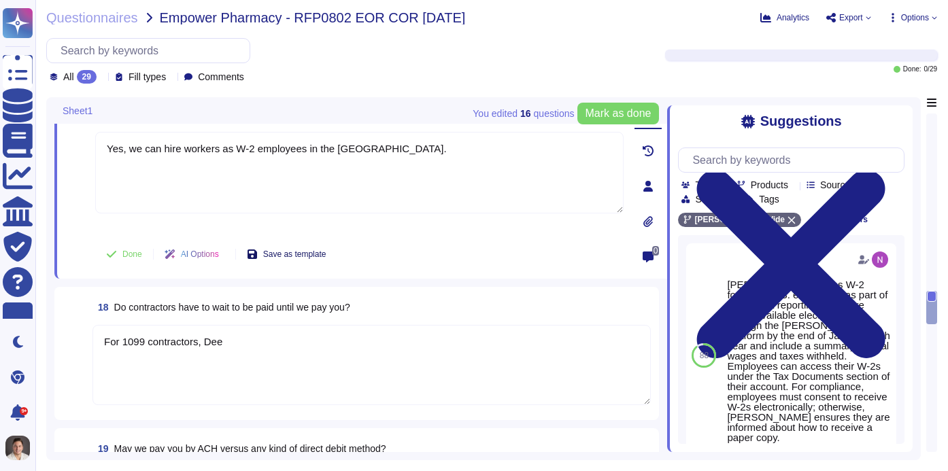
scroll to position [2077, 0]
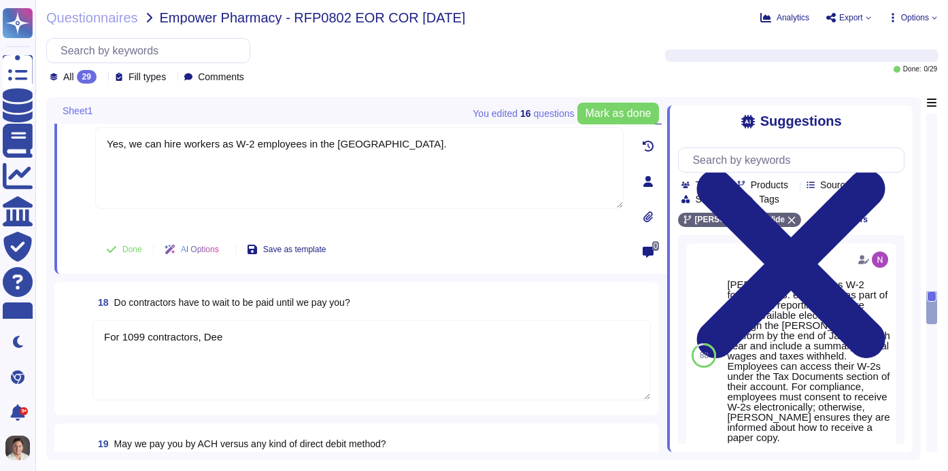
type textarea "Yes, we can hire workers as W-2 employees in the [GEOGRAPHIC_DATA]."
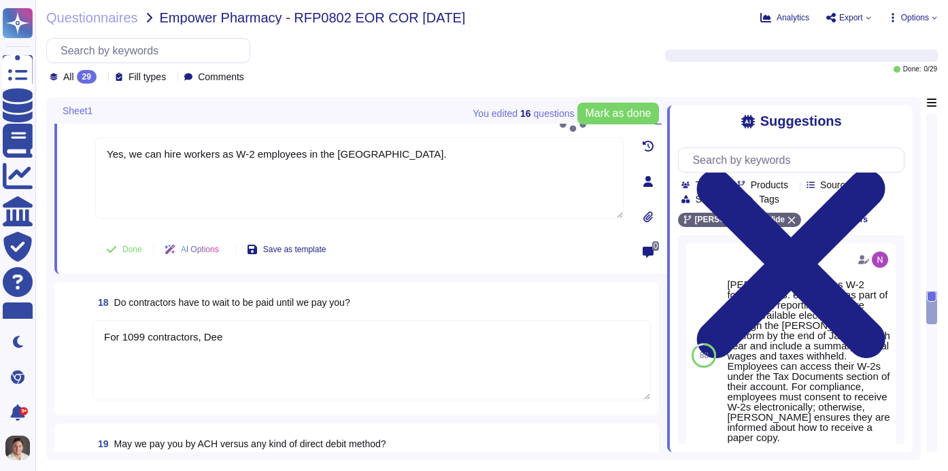
click at [241, 333] on textarea "For 1099 contractors, Dee" at bounding box center [371, 360] width 558 height 80
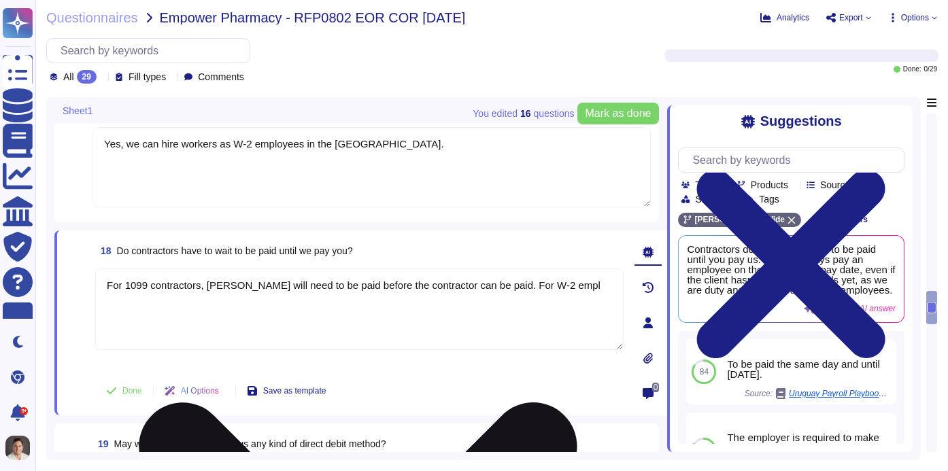
type textarea "For 1099 contractors, [PERSON_NAME] will need to be paid before the contractor …"
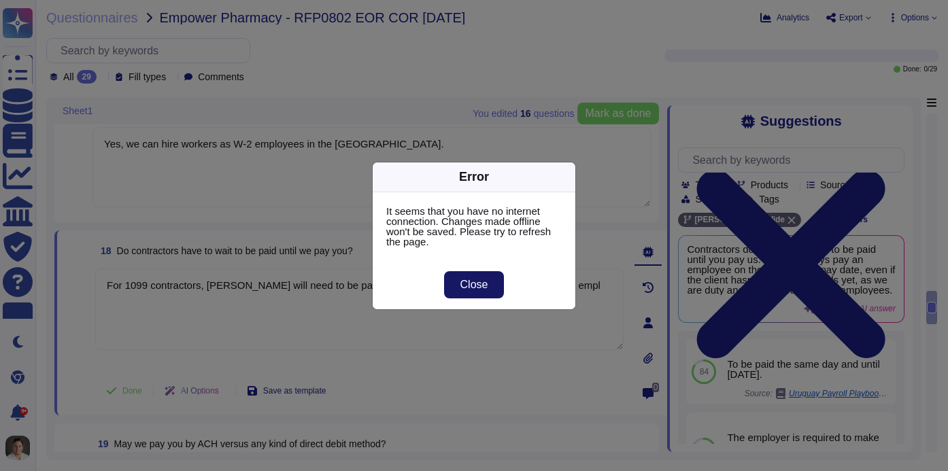
click at [470, 285] on span "Close" at bounding box center [474, 284] width 28 height 11
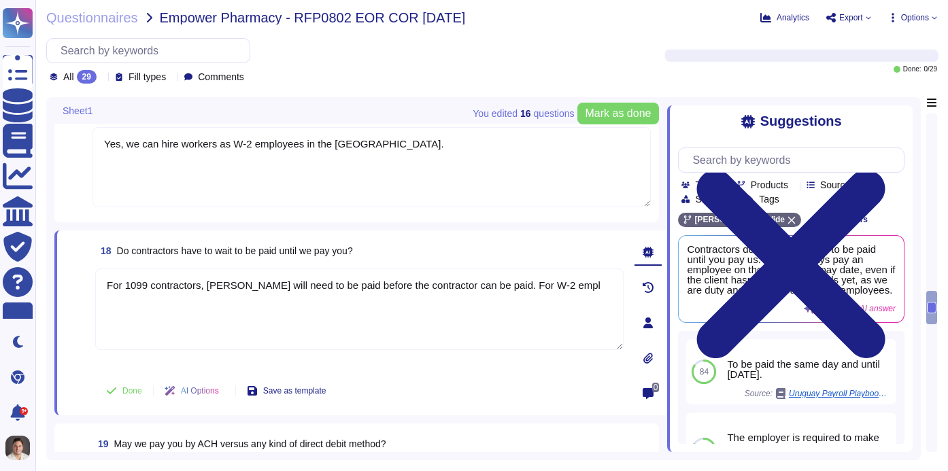
click at [873, 35] on div "Questionnaires Empower Pharmacy - RFP0802 EOR COR [DATE] Analytics Export Optio…" at bounding box center [491, 235] width 912 height 471
